Goal: Share content

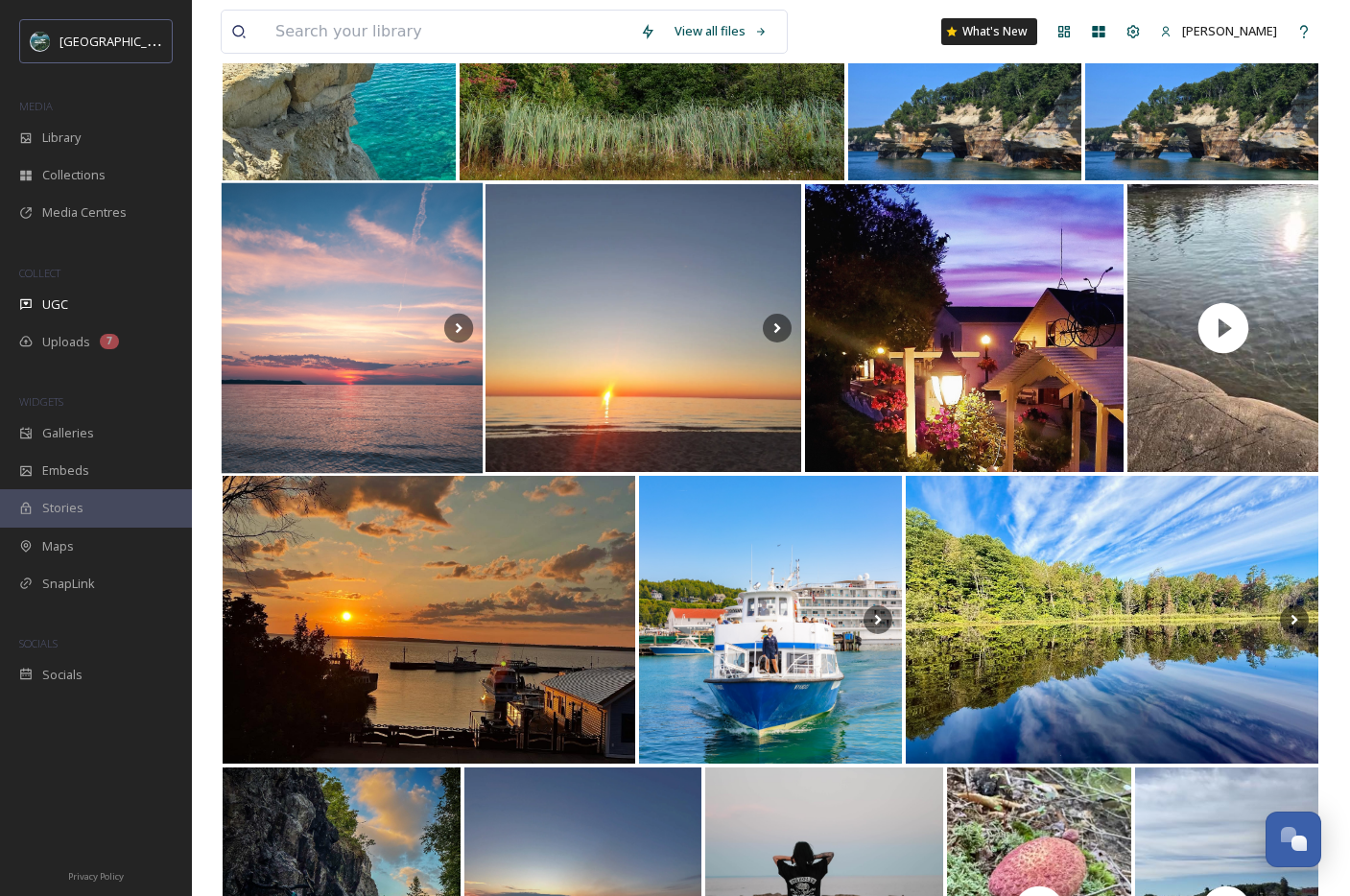
scroll to position [16555, 0]
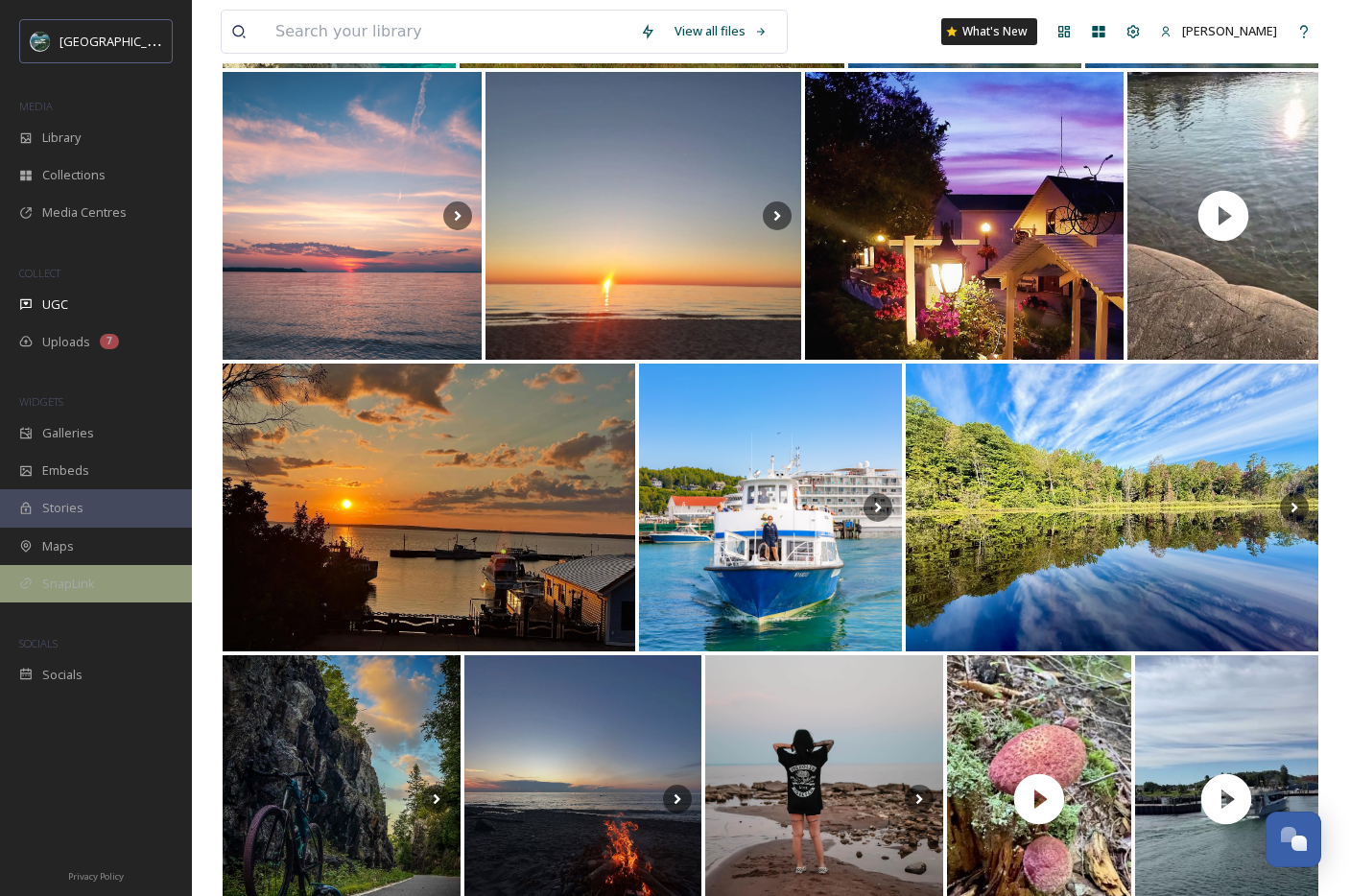
click at [74, 594] on div "SnapLink" at bounding box center [95, 583] width 191 height 37
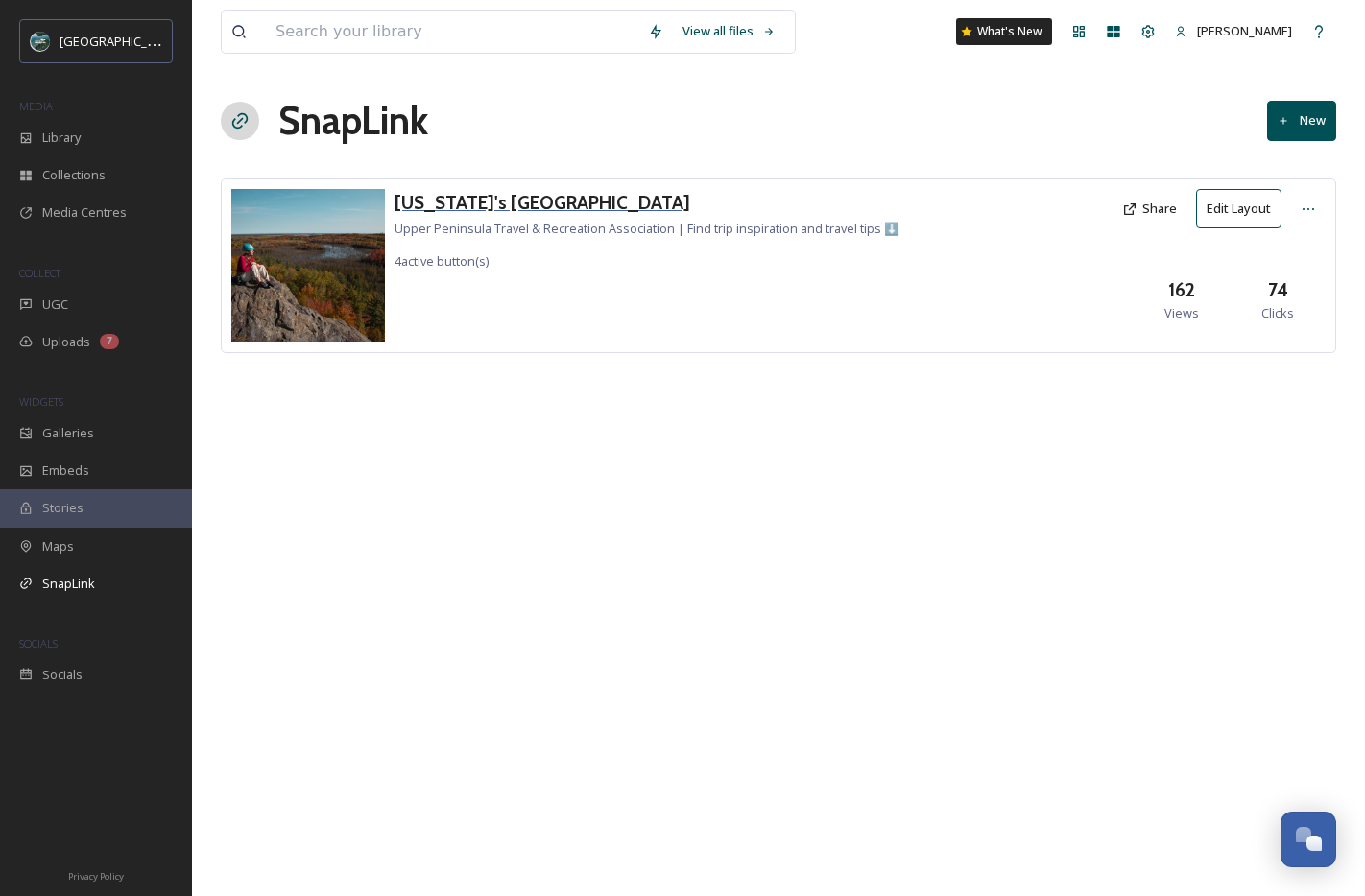
click at [523, 206] on h3 "[US_STATE]'s [GEOGRAPHIC_DATA]" at bounding box center [647, 202] width 505 height 28
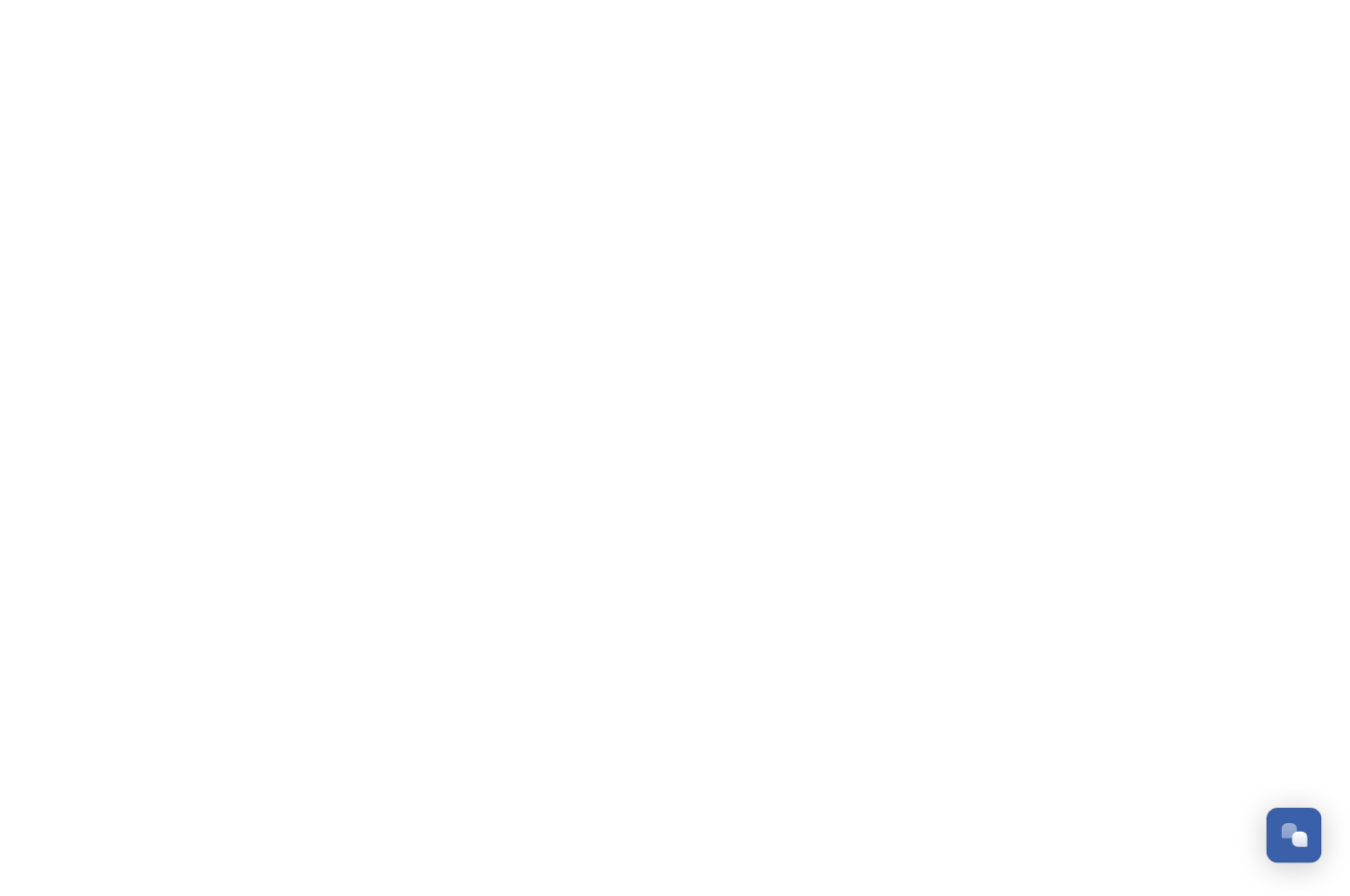
scroll to position [5661, 0]
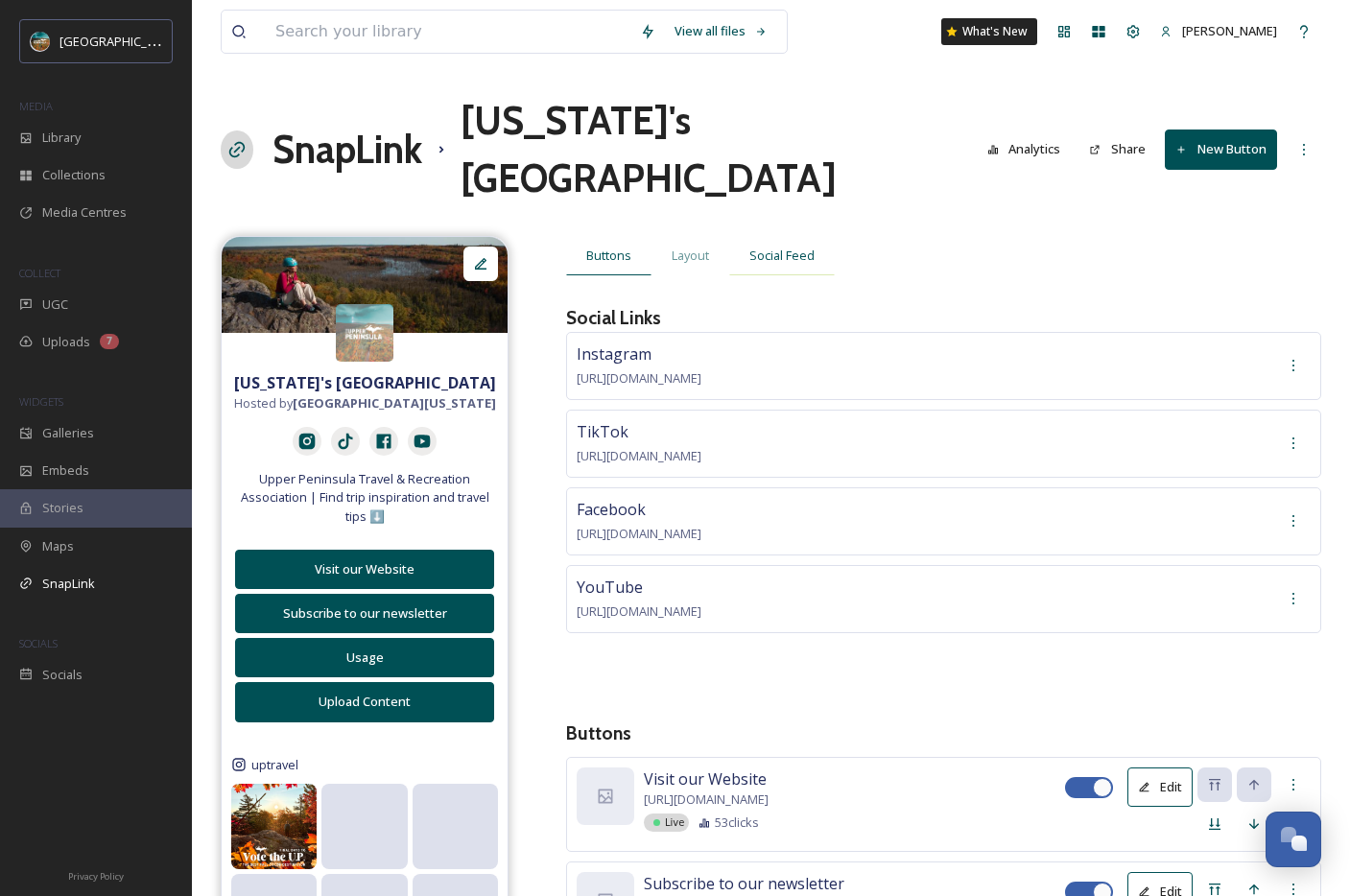
click at [799, 247] on span "Social Feed" at bounding box center [781, 256] width 65 height 18
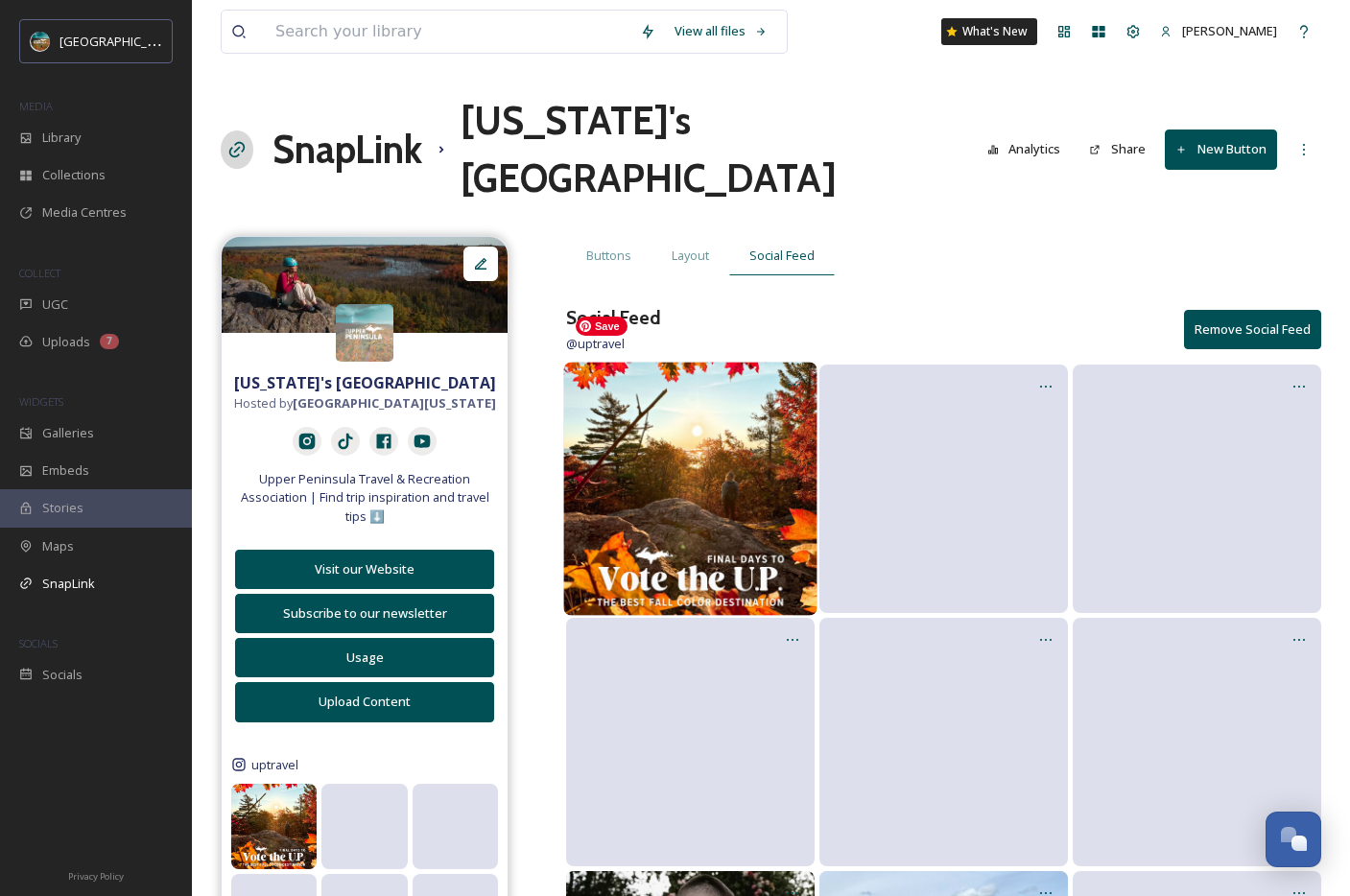
click at [710, 416] on img at bounding box center [689, 488] width 254 height 254
click at [793, 384] on icon at bounding box center [794, 385] width 12 height 2
click at [783, 457] on span "Edit Post" at bounding box center [770, 466] width 51 height 19
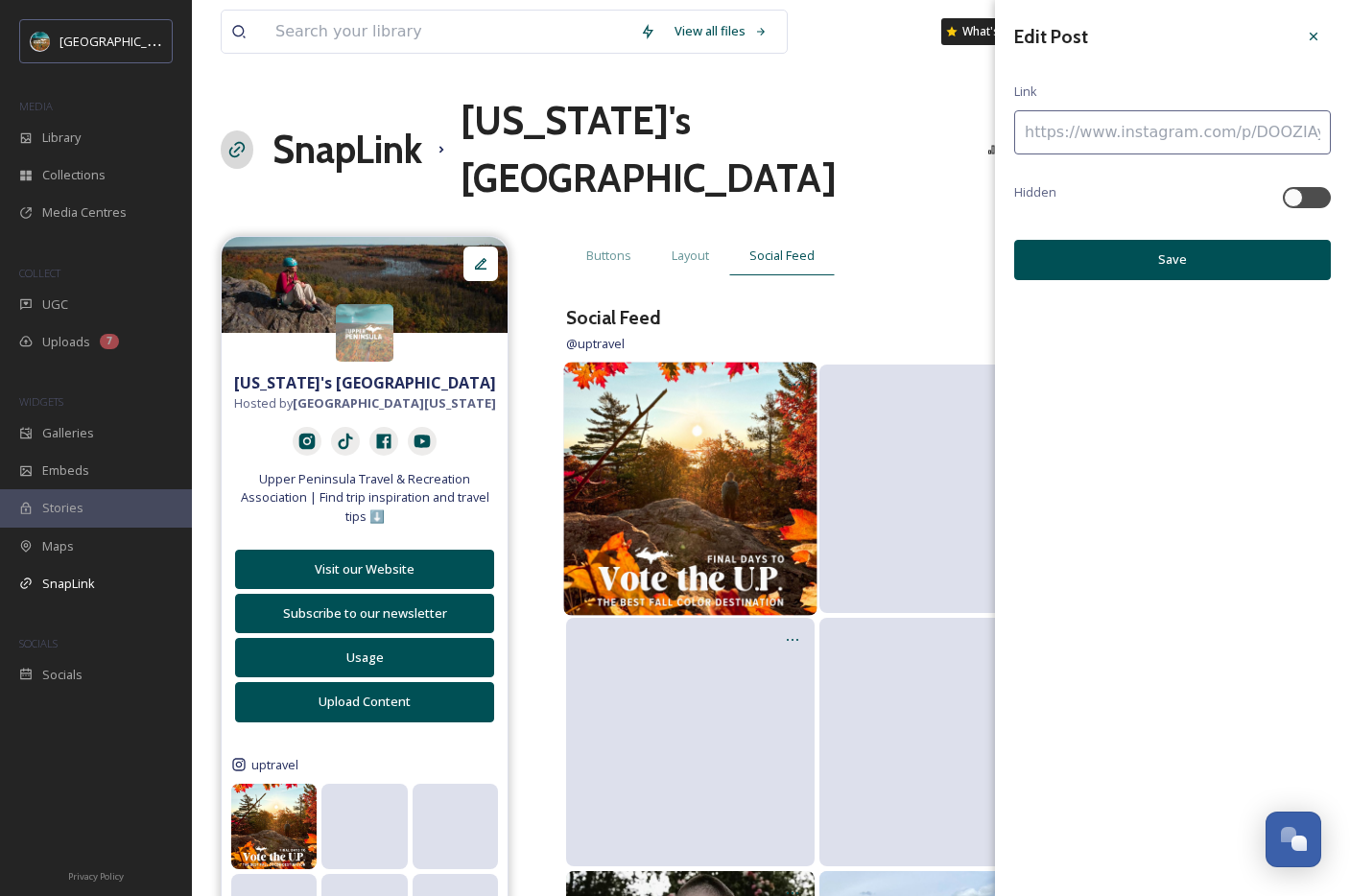
click at [1089, 145] on input at bounding box center [1172, 132] width 317 height 44
paste input "https://10best.usatoday.com/awards/upper-peninsula-of-michigan/"
type input "https://10best.usatoday.com/awards/upper-peninsula-of-michigan/"
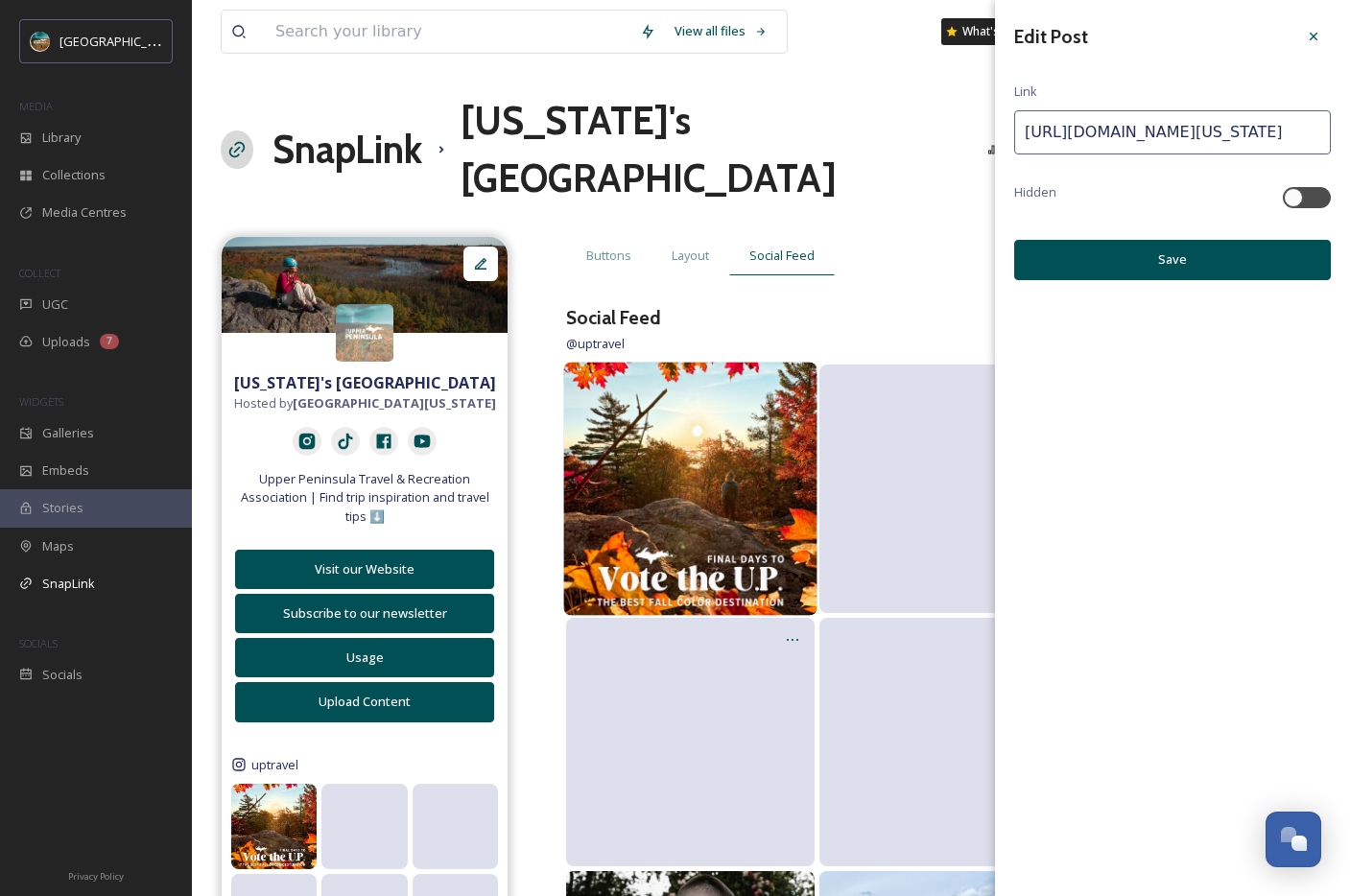
click at [1157, 252] on button "Save" at bounding box center [1172, 259] width 317 height 39
